Goal: Find specific page/section: Find specific page/section

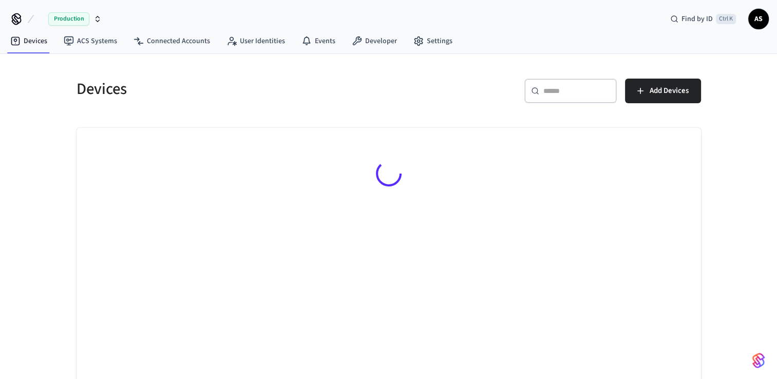
click at [66, 24] on span "Production" at bounding box center [68, 18] width 41 height 13
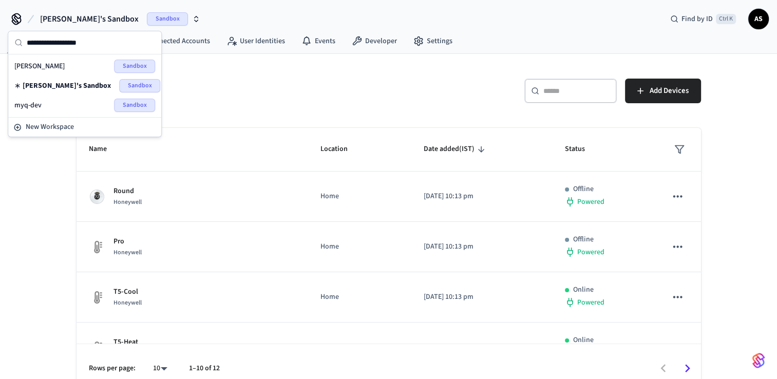
click at [66, 108] on div "myq-dev Sandbox" at bounding box center [84, 105] width 141 height 13
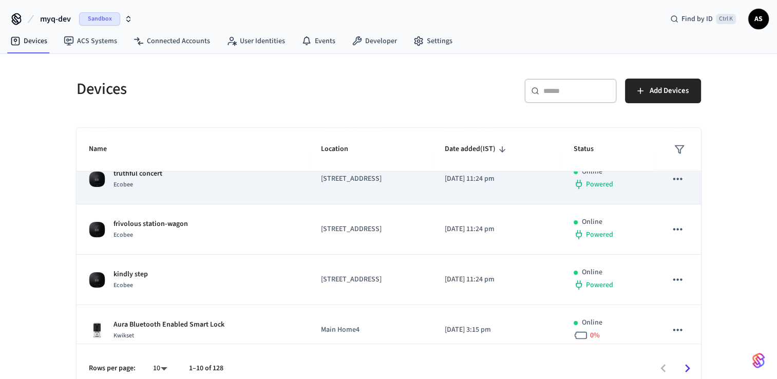
scroll to position [205, 0]
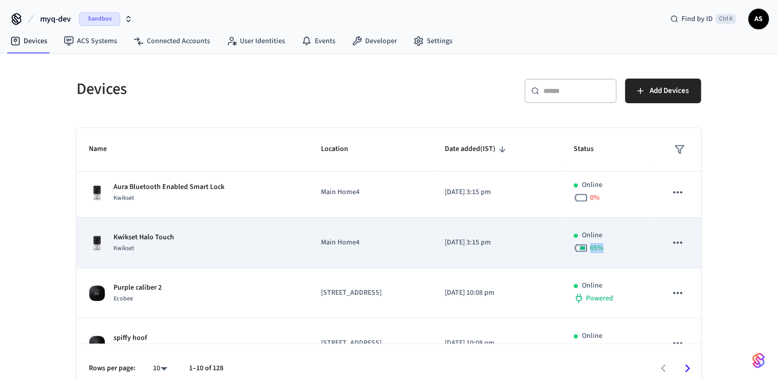
drag, startPoint x: 618, startPoint y: 249, endPoint x: 583, endPoint y: 248, distance: 34.9
click at [583, 248] on div "65 %" at bounding box center [608, 248] width 68 height 14
drag, startPoint x: 583, startPoint y: 248, endPoint x: 631, endPoint y: 254, distance: 47.6
click at [631, 254] on div "65 %" at bounding box center [608, 248] width 68 height 14
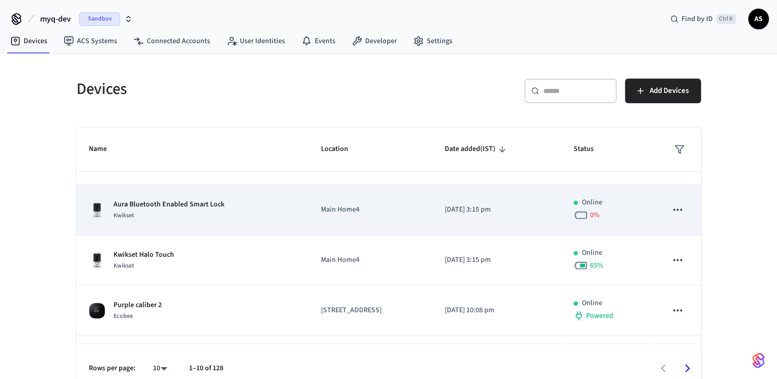
scroll to position [205, 0]
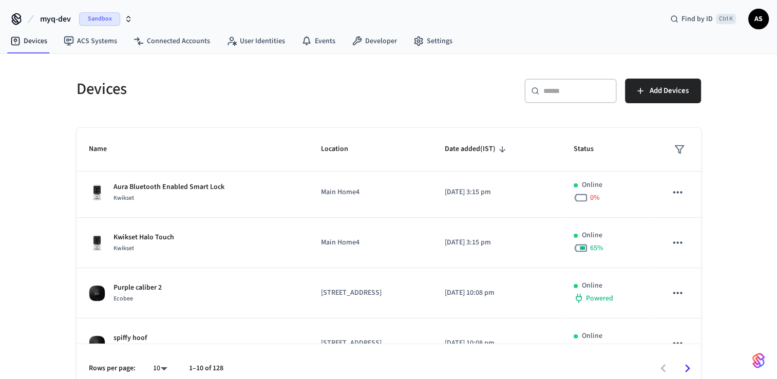
click at [553, 87] on input "text" at bounding box center [576, 91] width 67 height 10
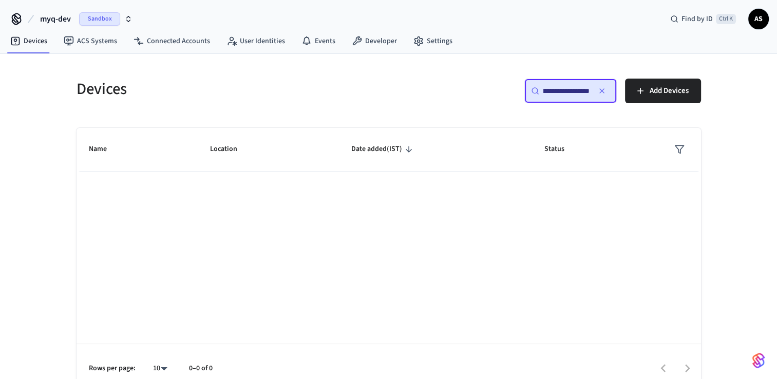
scroll to position [0, 0]
click at [553, 87] on input "**********" at bounding box center [566, 91] width 46 height 10
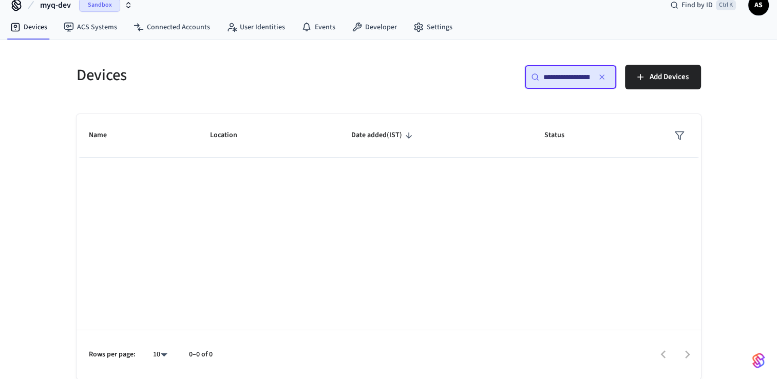
scroll to position [0, 53]
type input "**********"
click at [557, 37] on div "Devices ACS Systems Connected Accounts User Identities Events Developer Settings" at bounding box center [388, 28] width 777 height 24
